Goal: Task Accomplishment & Management: Complete application form

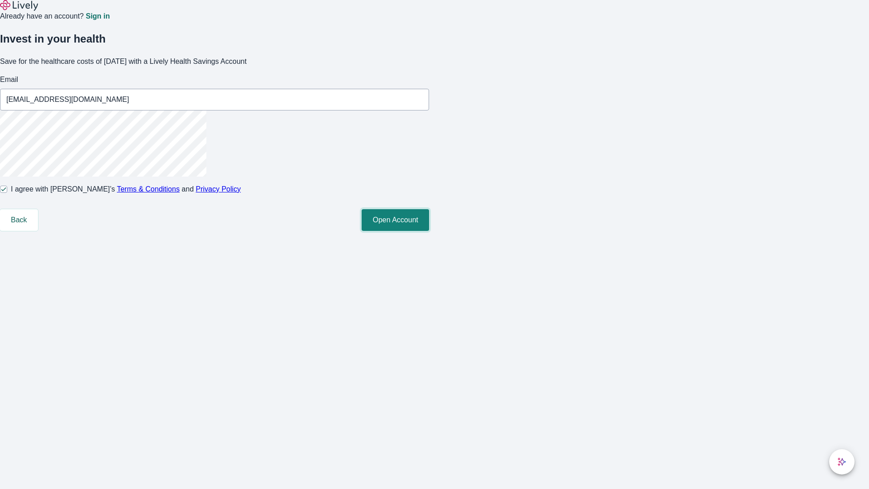
click at [429, 231] on button "Open Account" at bounding box center [395, 220] width 67 height 22
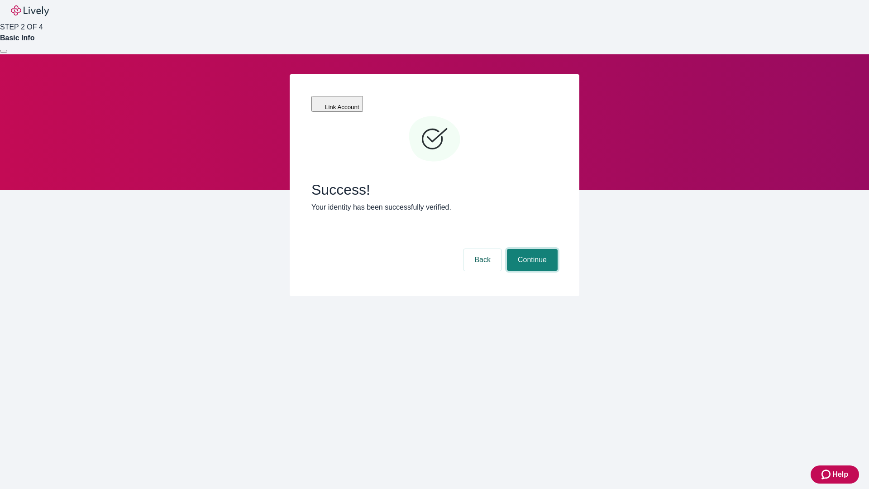
click at [531, 249] on button "Continue" at bounding box center [532, 260] width 51 height 22
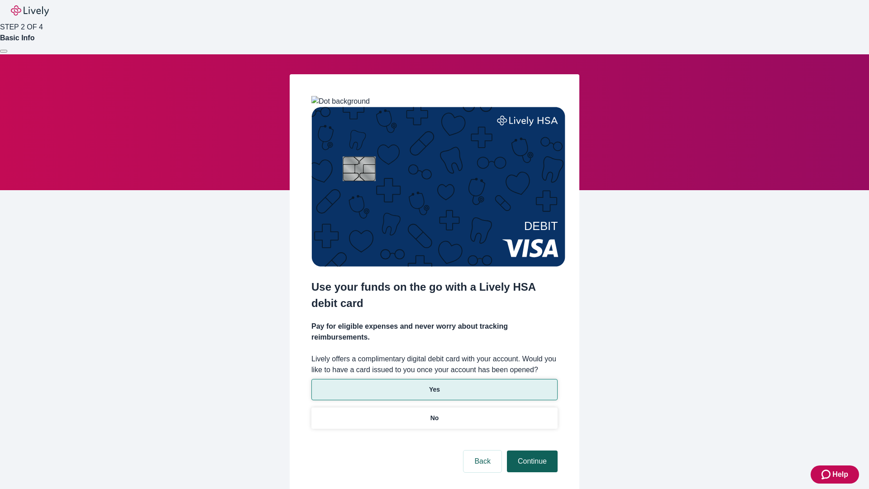
click at [434, 385] on p "Yes" at bounding box center [434, 390] width 11 height 10
click at [531, 450] on button "Continue" at bounding box center [532, 461] width 51 height 22
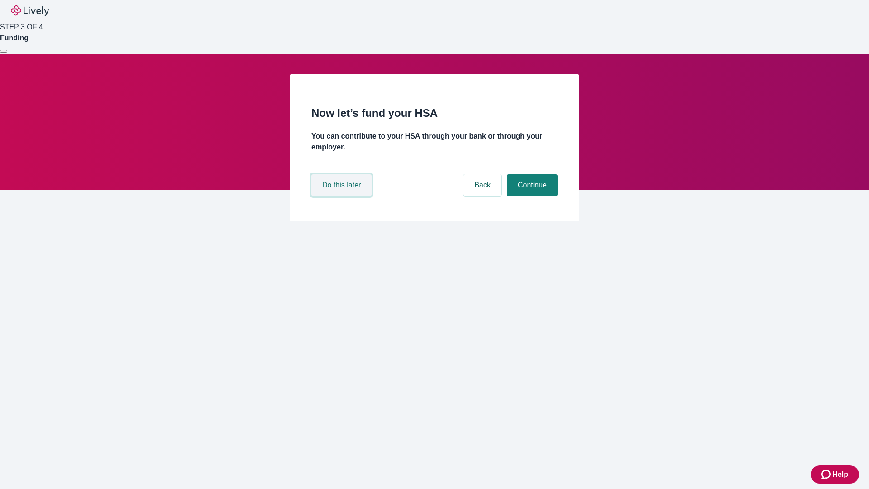
click at [343, 196] on button "Do this later" at bounding box center [341, 185] width 60 height 22
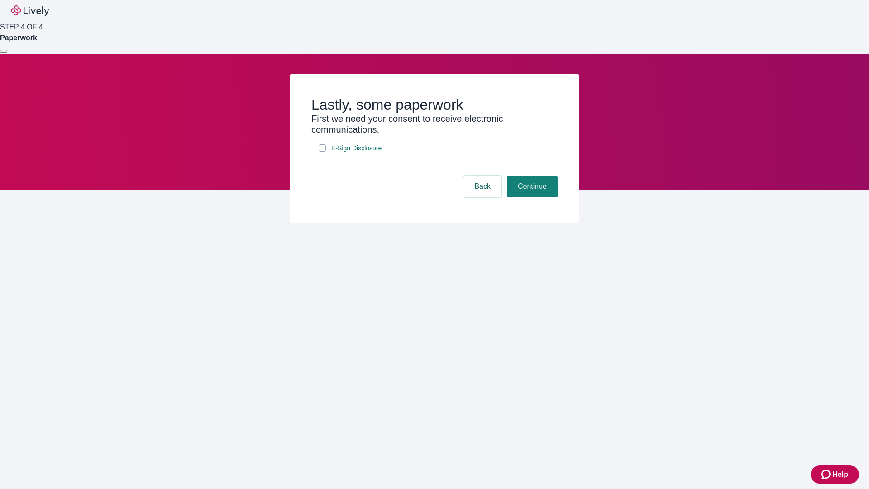
click at [322, 152] on input "E-Sign Disclosure" at bounding box center [322, 147] width 7 height 7
checkbox input "true"
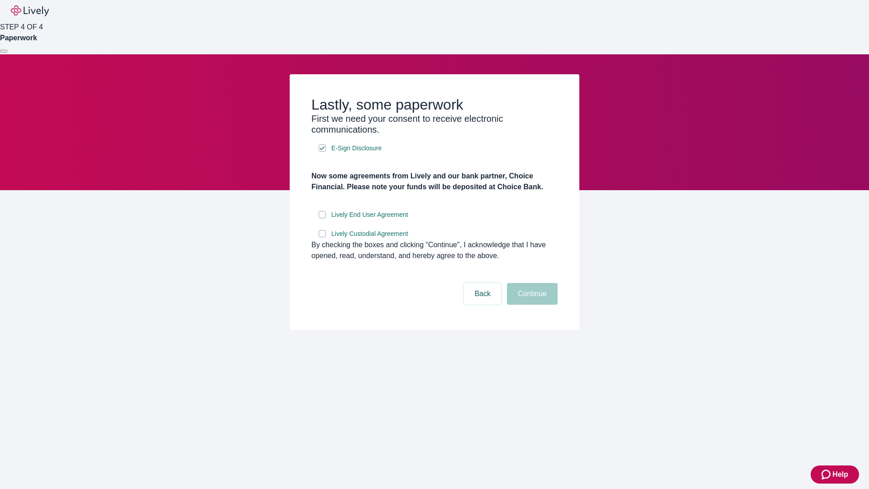
click at [322, 218] on input "Lively End User Agreement" at bounding box center [322, 214] width 7 height 7
checkbox input "true"
click at [322, 237] on input "Lively Custodial Agreement" at bounding box center [322, 233] width 7 height 7
checkbox input "true"
click at [531, 305] on button "Continue" at bounding box center [532, 294] width 51 height 22
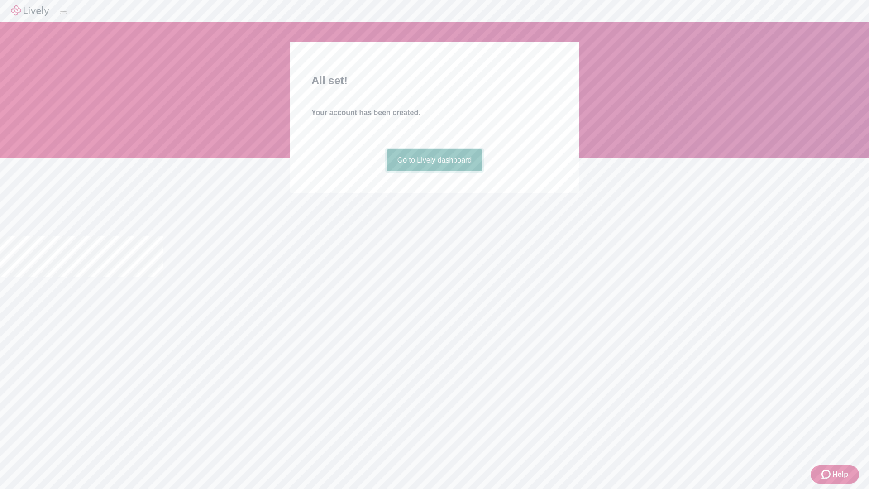
click at [434, 171] on link "Go to Lively dashboard" at bounding box center [434, 160] width 96 height 22
